Goal: Information Seeking & Learning: Check status

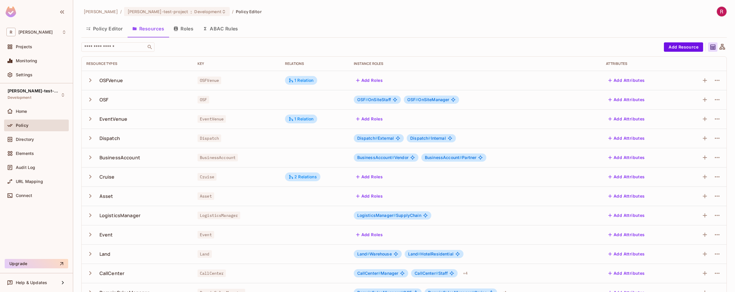
click at [204, 100] on span "OSF" at bounding box center [204, 100] width 12 height 8
click at [302, 81] on div "1 Relation" at bounding box center [301, 80] width 25 height 5
click at [302, 81] on div at bounding box center [367, 146] width 735 height 292
click at [47, 141] on div "Directory" at bounding box center [41, 139] width 51 height 5
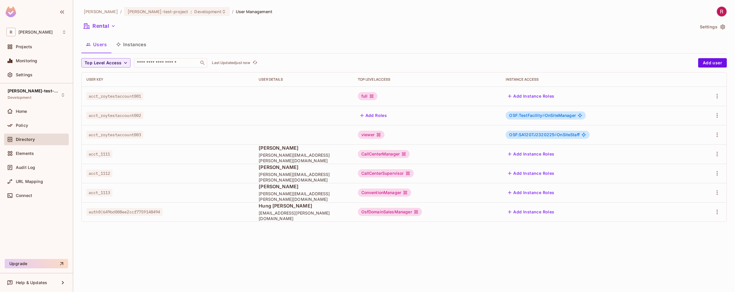
click at [130, 44] on button "Instances" at bounding box center [132, 44] width 40 height 15
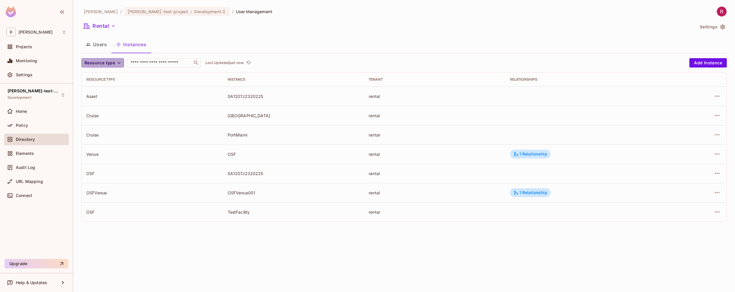
click at [114, 62] on span "Resource type" at bounding box center [100, 62] width 30 height 7
click at [171, 40] on div at bounding box center [367, 146] width 735 height 292
click at [165, 61] on input "text" at bounding box center [159, 63] width 61 height 6
click at [179, 63] on input "text" at bounding box center [159, 63] width 61 height 6
click at [249, 63] on icon "refresh" at bounding box center [248, 62] width 5 height 5
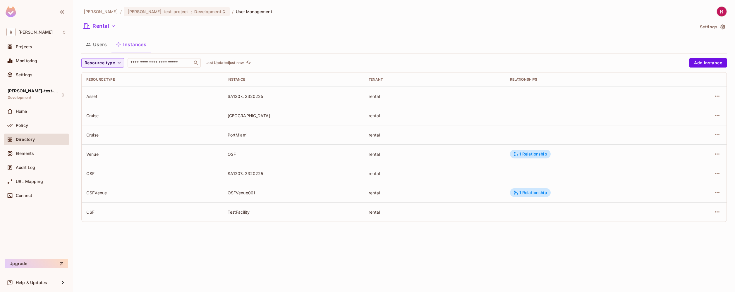
click at [97, 46] on button "Users" at bounding box center [96, 44] width 30 height 15
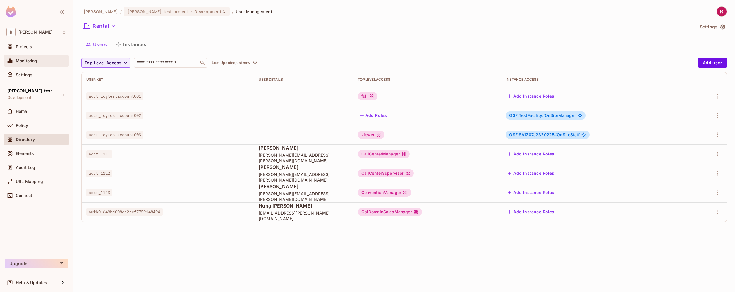
click at [55, 63] on div "Monitoring" at bounding box center [41, 61] width 51 height 5
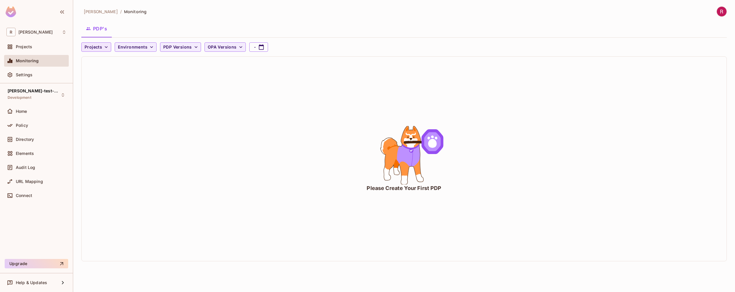
click at [106, 49] on icon "button" at bounding box center [106, 47] width 6 height 6
click at [106, 61] on span "[PERSON_NAME]-test-project" at bounding box center [115, 61] width 59 height 6
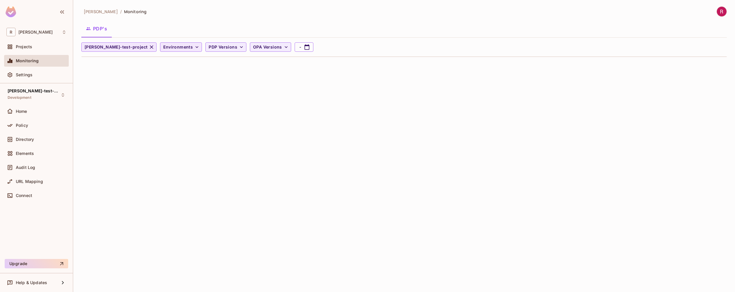
click at [163, 47] on span "Environments" at bounding box center [178, 47] width 30 height 7
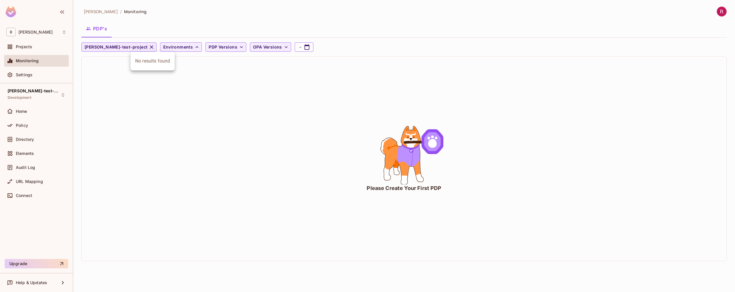
click at [185, 75] on div at bounding box center [367, 146] width 735 height 292
click at [209, 47] on span "PDP Versions" at bounding box center [223, 47] width 29 height 7
click at [284, 81] on div at bounding box center [367, 146] width 735 height 292
click at [283, 46] on icon "button" at bounding box center [286, 47] width 6 height 6
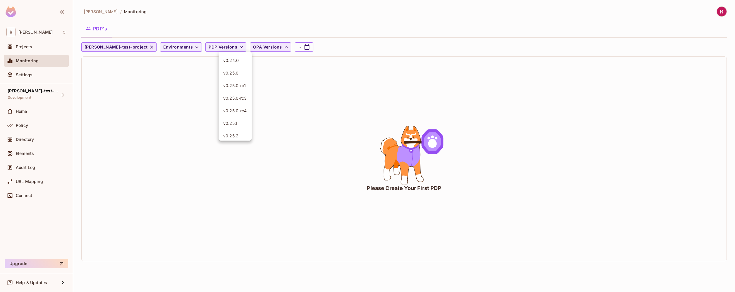
click at [307, 113] on div at bounding box center [367, 146] width 735 height 292
click at [100, 31] on button "PDP's" at bounding box center [96, 28] width 30 height 15
click at [38, 46] on div "Projects" at bounding box center [41, 47] width 51 height 5
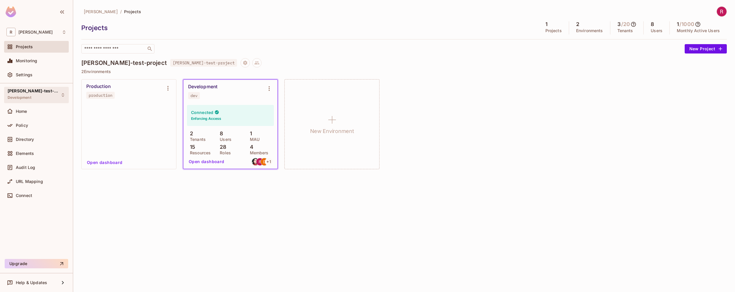
click at [43, 95] on div "[PERSON_NAME]-test-project Development" at bounding box center [36, 95] width 65 height 16
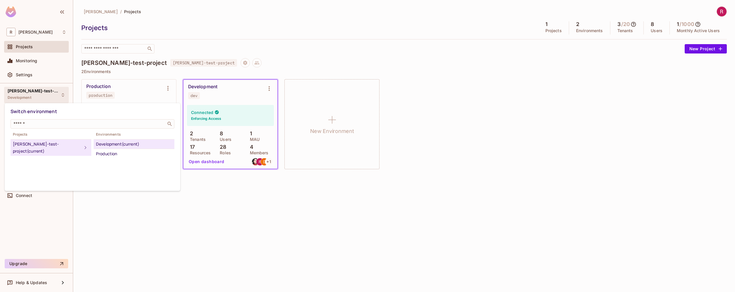
click at [43, 95] on div at bounding box center [367, 146] width 735 height 292
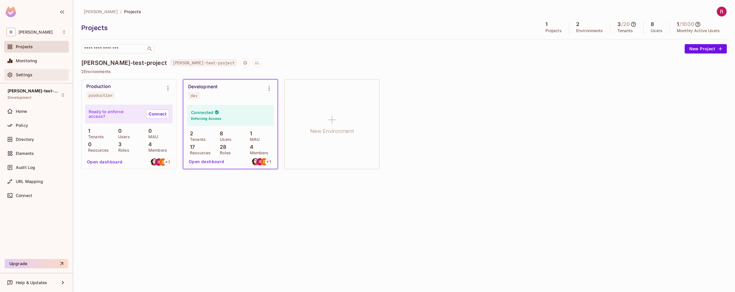
click at [44, 71] on div "Settings" at bounding box center [36, 75] width 65 height 12
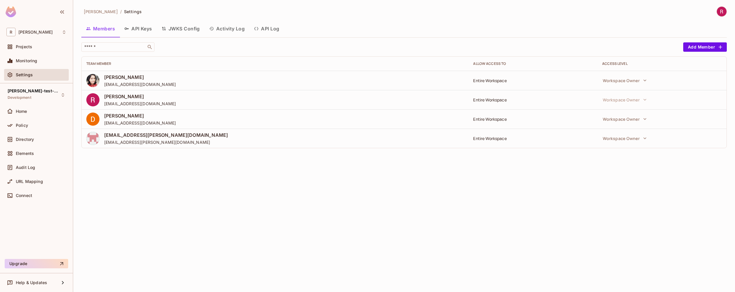
click at [124, 94] on span "[PERSON_NAME]" at bounding box center [140, 96] width 72 height 6
click at [107, 98] on span "[PERSON_NAME]" at bounding box center [140, 96] width 72 height 6
click at [134, 48] on input "text" at bounding box center [113, 47] width 61 height 6
click at [142, 32] on button "API Keys" at bounding box center [138, 28] width 37 height 15
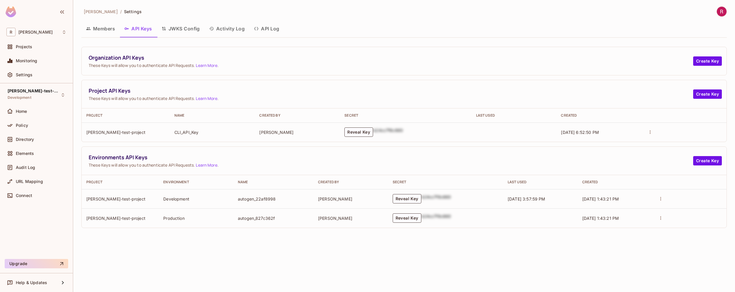
click at [186, 30] on button "JWKS Config" at bounding box center [181, 28] width 48 height 15
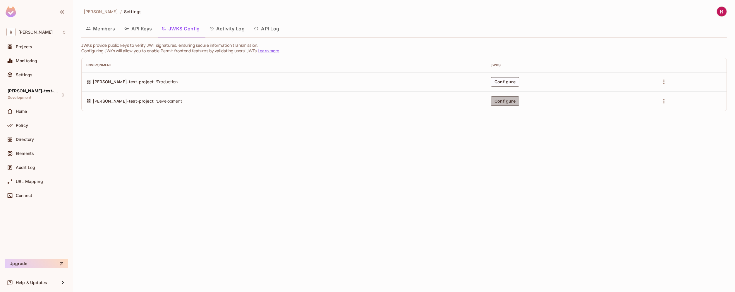
click at [491, 98] on button "Configure" at bounding box center [505, 101] width 29 height 9
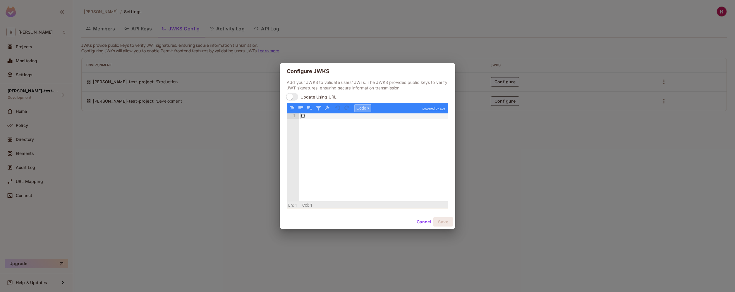
click at [366, 110] on button "Code ▾" at bounding box center [363, 109] width 17 height 8
click at [364, 123] on div "Tree" at bounding box center [372, 123] width 35 height 7
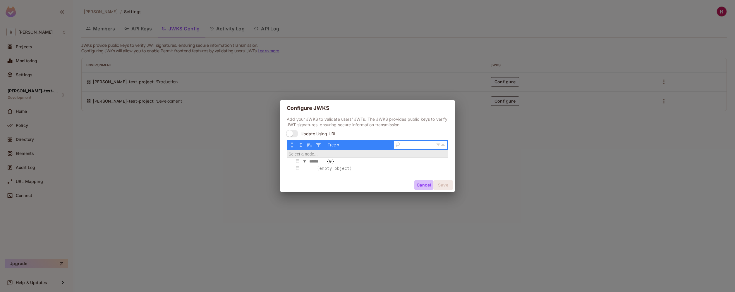
click at [419, 186] on button "Cancel" at bounding box center [424, 185] width 19 height 9
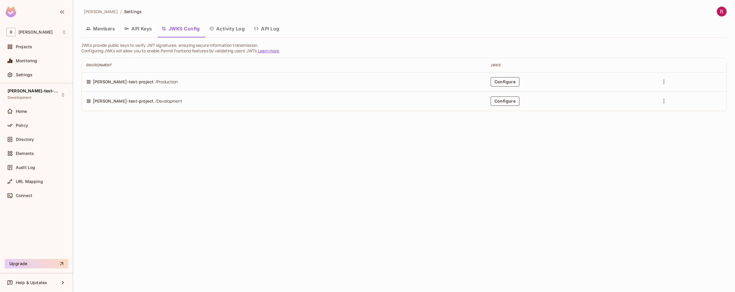
click at [229, 26] on button "Activity Log" at bounding box center [227, 28] width 45 height 15
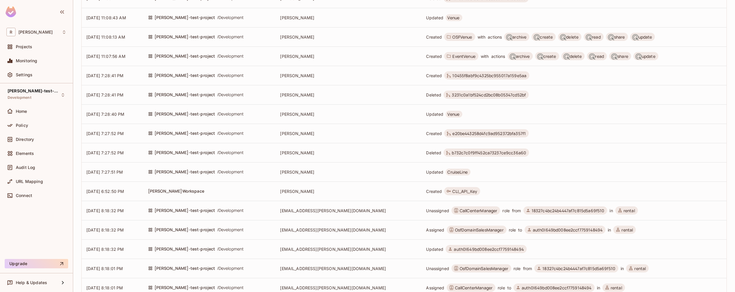
scroll to position [197, 0]
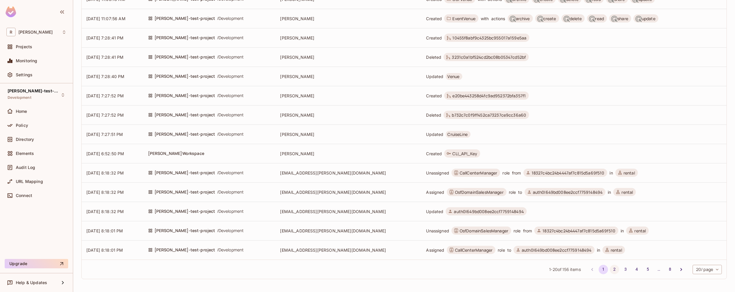
click at [610, 268] on button "2" at bounding box center [614, 269] width 9 height 9
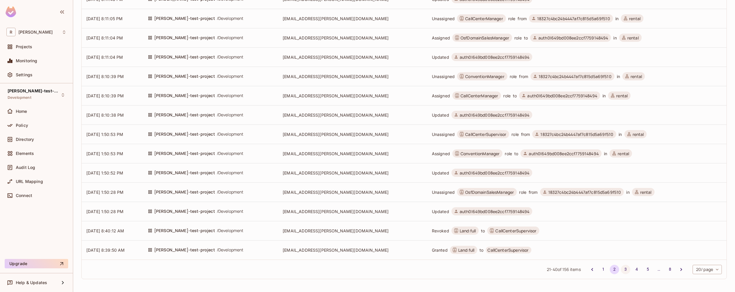
click at [623, 270] on button "3" at bounding box center [625, 269] width 9 height 9
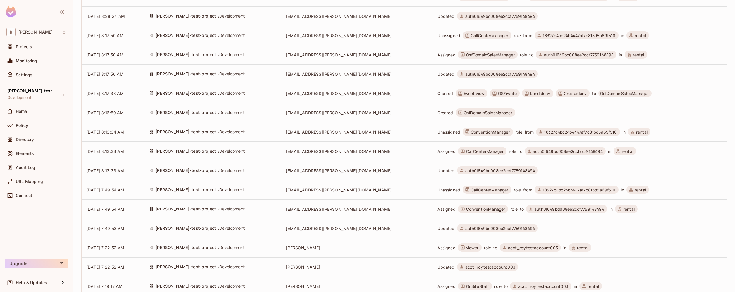
scroll to position [0, 0]
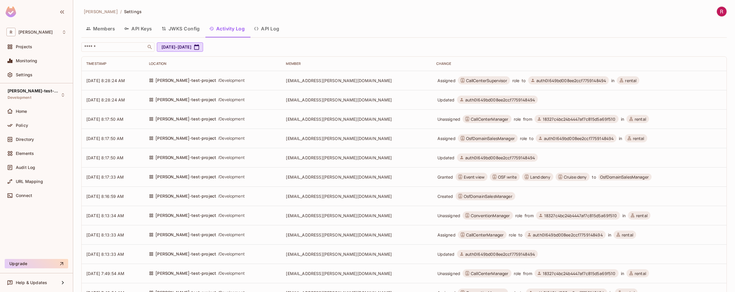
click at [279, 28] on button "API Log" at bounding box center [266, 28] width 35 height 15
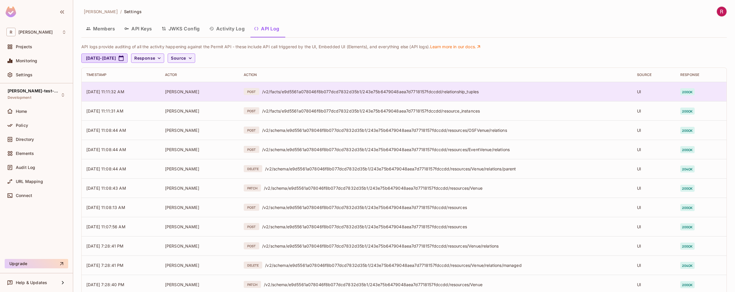
click at [460, 94] on div "POST /v2/facts/e9d5561a078046f8b077dcd7832d35b1/243e75b6479048aea7d7718157fdccd…" at bounding box center [436, 91] width 384 height 7
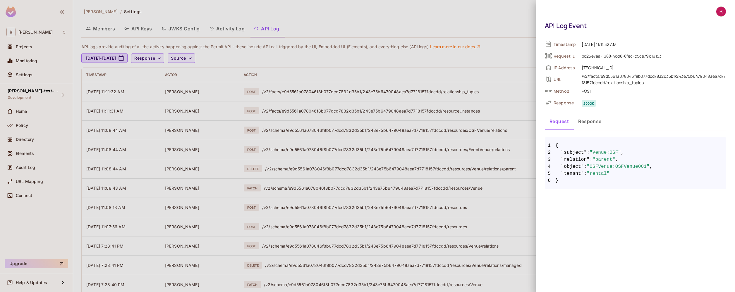
click at [598, 124] on button "Response" at bounding box center [590, 121] width 33 height 15
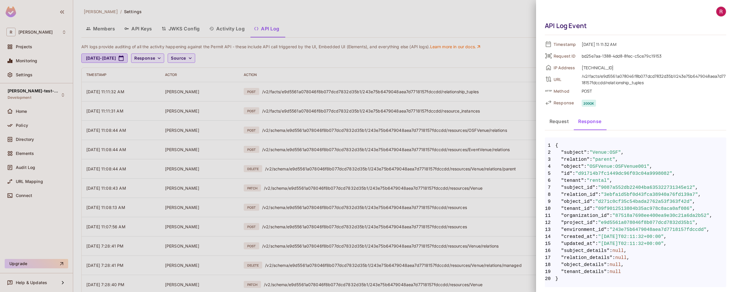
scroll to position [0, 0]
click at [622, 187] on span ""9087a552db22404ba635322731345e12"" at bounding box center [646, 187] width 97 height 7
drag, startPoint x: 578, startPoint y: 189, endPoint x: 600, endPoint y: 237, distance: 52.4
click at [600, 237] on code "1 { 2 "subject" : "Venue:OSF" , 3 "relation" : "parent" , 4 "object" : "OSFVenu…" at bounding box center [636, 212] width 182 height 141
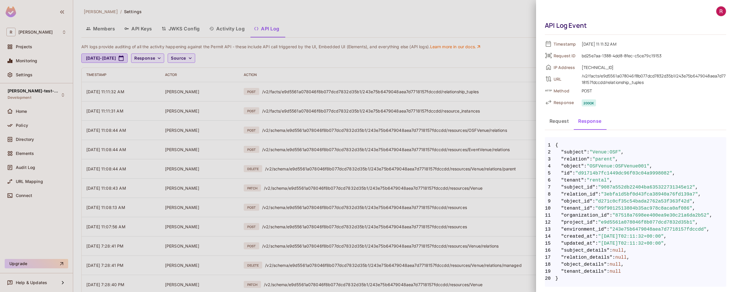
click at [593, 256] on span ""relation_details"" at bounding box center [588, 257] width 52 height 7
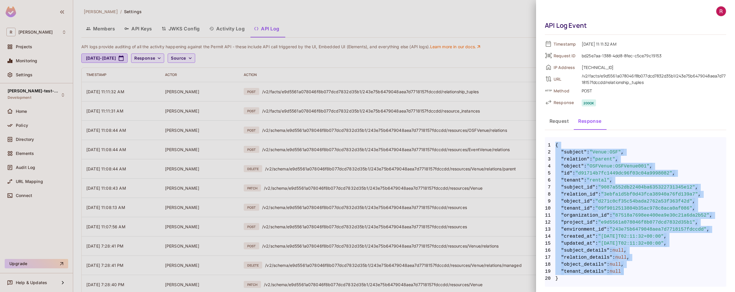
drag, startPoint x: 566, startPoint y: 276, endPoint x: 556, endPoint y: 140, distance: 136.5
click at [556, 140] on pre "1 { 2 "subject" : "Venue:OSF" , 3 "relation" : "parent" , 4 "object" : "OSFVenu…" at bounding box center [636, 212] width 182 height 150
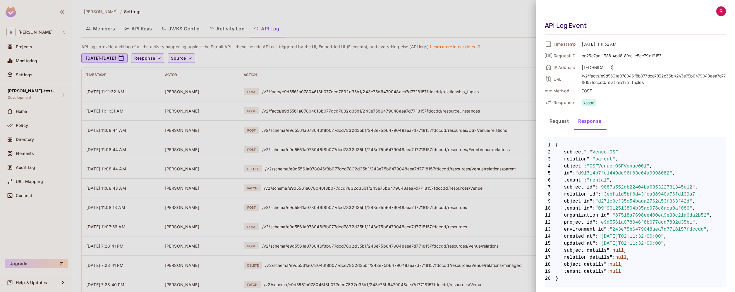
click at [618, 100] on span "200 ok" at bounding box center [653, 102] width 148 height 7
drag, startPoint x: 612, startPoint y: 70, endPoint x: 582, endPoint y: 69, distance: 30.5
click at [582, 69] on span "[TECHNICAL_ID]" at bounding box center [653, 67] width 148 height 7
click at [512, 19] on div at bounding box center [367, 146] width 735 height 292
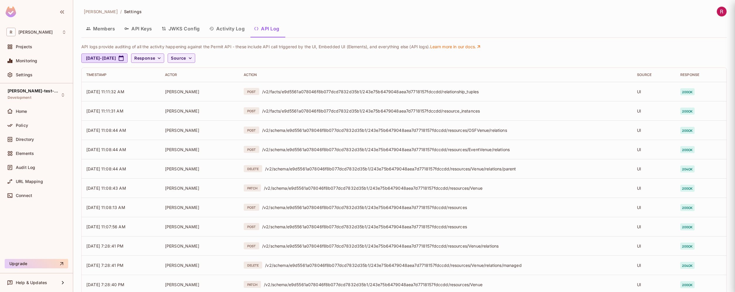
scroll to position [0, 0]
